Goal: Download file/media

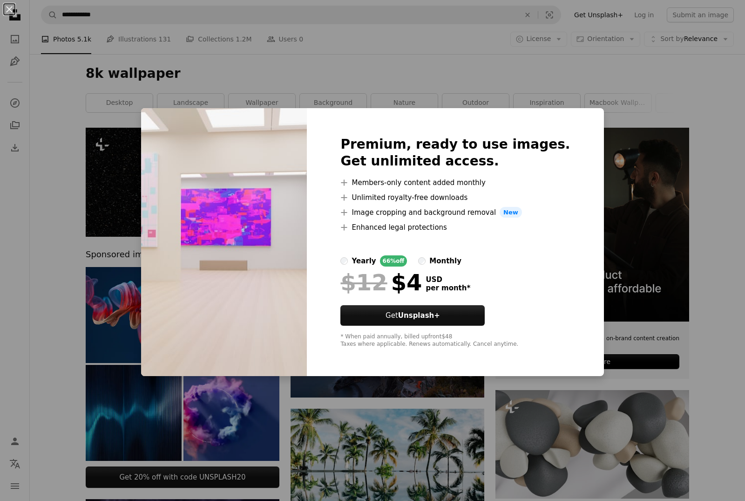
scroll to position [5574, 0]
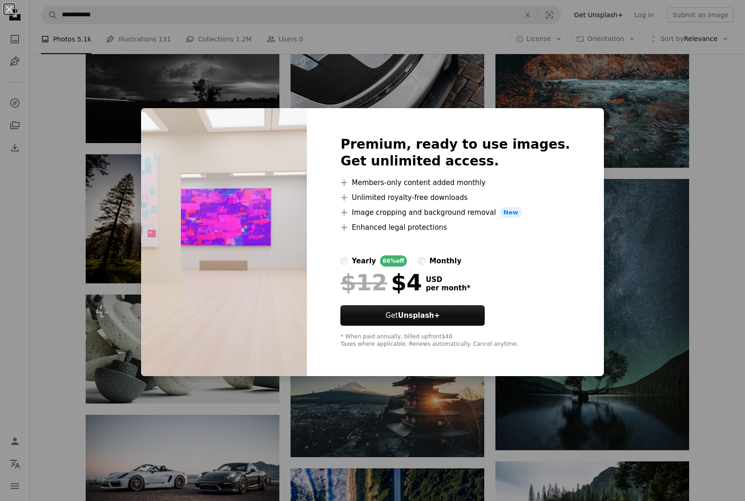
click at [664, 253] on div "An X shape Premium, ready to use images. Get unlimited access. A plus sign Memb…" at bounding box center [372, 250] width 745 height 501
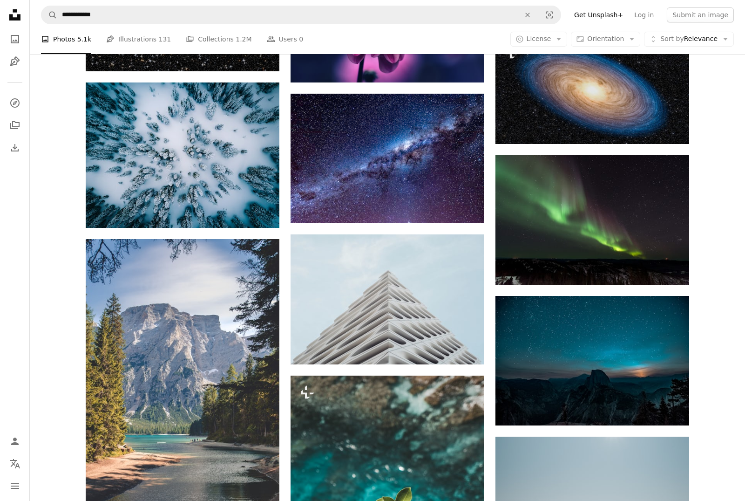
scroll to position [9234, 0]
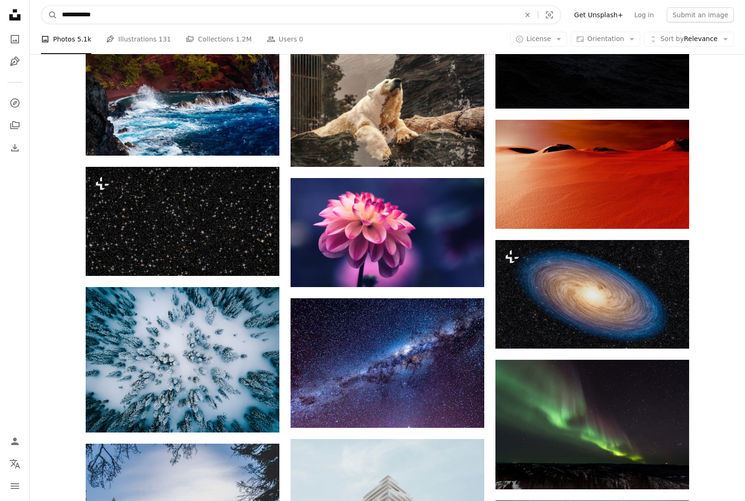
click at [478, 15] on input "**********" at bounding box center [287, 15] width 460 height 18
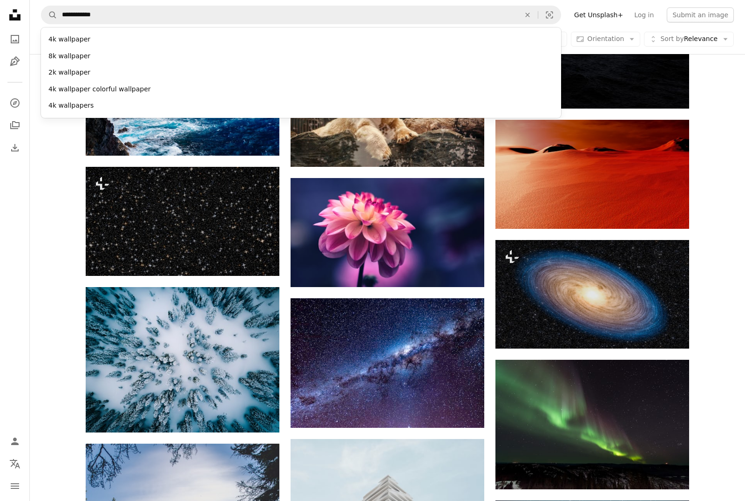
click at [538, 8] on button "An X shape" at bounding box center [528, 15] width 20 height 18
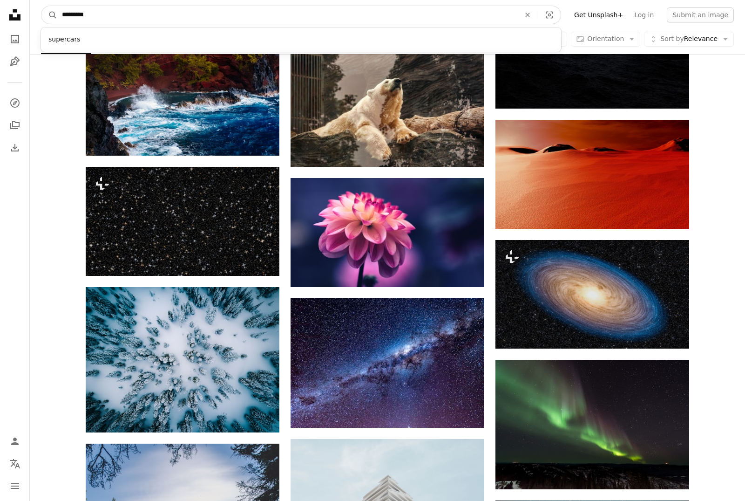
type input "*********"
click at [49, 15] on button "A magnifying glass" at bounding box center [49, 15] width 16 height 18
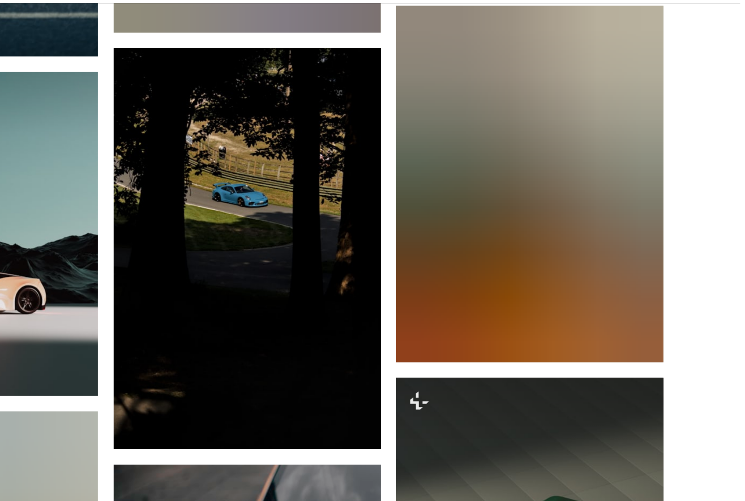
scroll to position [8394, 0]
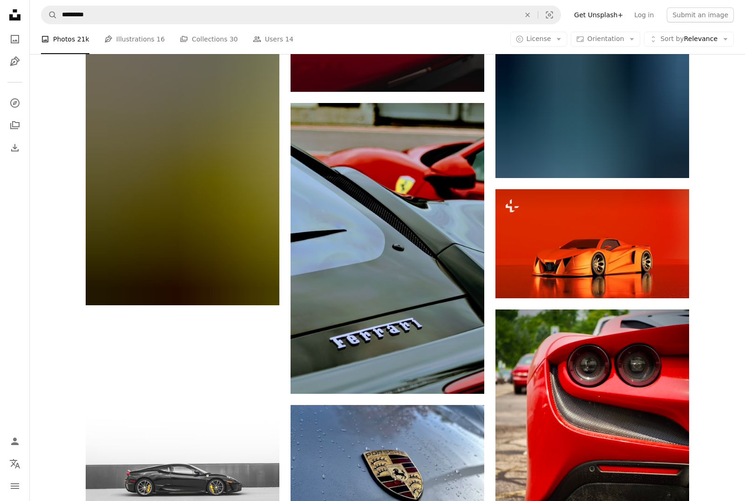
scroll to position [13830, 0]
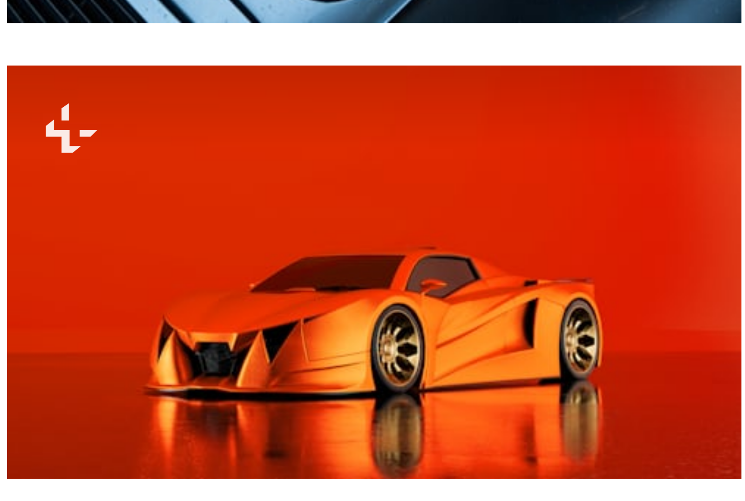
click at [496, 180] on img at bounding box center [593, 234] width 194 height 109
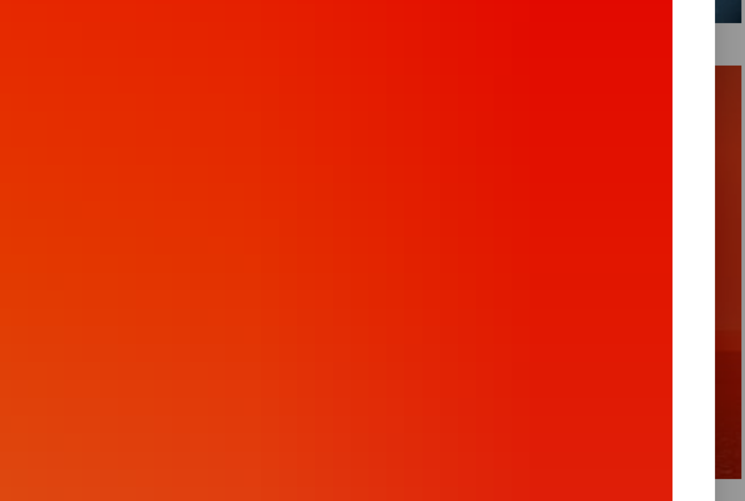
scroll to position [11, 0]
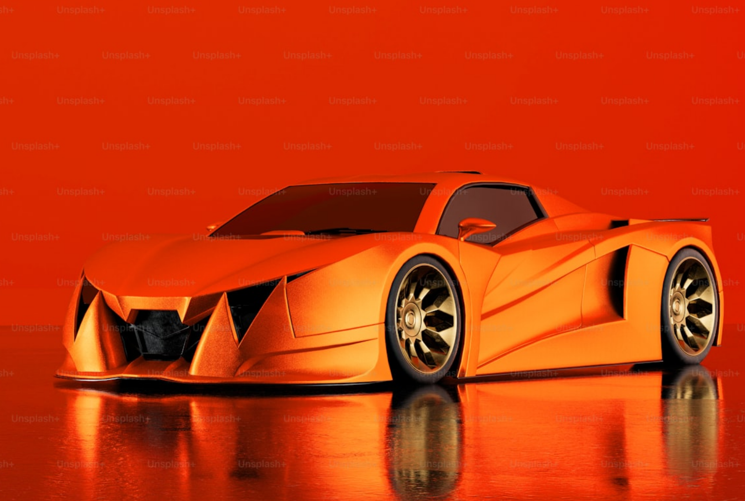
click at [8, 11] on button "An X shape" at bounding box center [9, 9] width 11 height 11
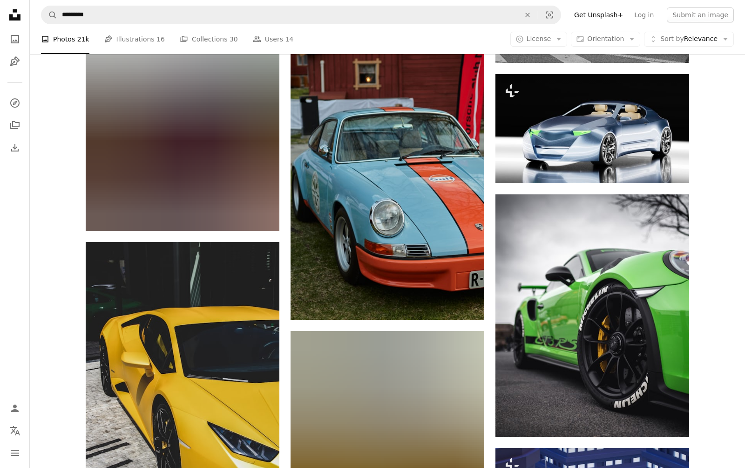
scroll to position [33403, 0]
